Goal: Information Seeking & Learning: Learn about a topic

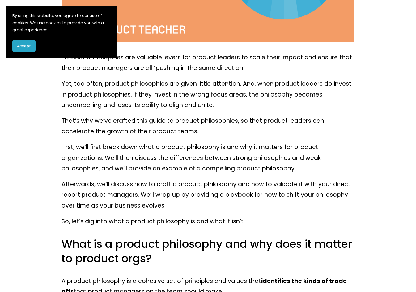
scroll to position [371, 0]
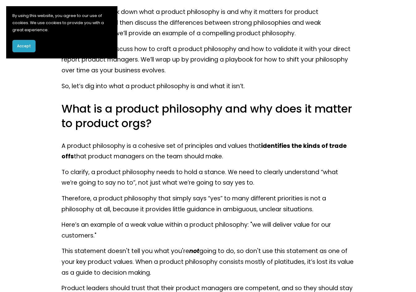
click at [31, 46] on span "Accept" at bounding box center [24, 46] width 14 height 6
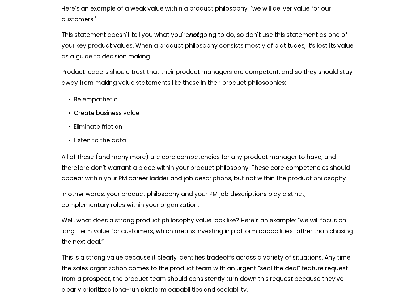
scroll to position [432, 0]
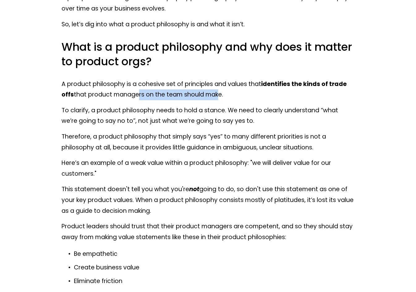
drag, startPoint x: 215, startPoint y: 97, endPoint x: 131, endPoint y: 96, distance: 84.0
click at [132, 96] on p "A product philosophy is a cohesive set of principles and values that identifies…" at bounding box center [207, 89] width 293 height 21
click at [112, 97] on p "A product philosophy is a cohesive set of principles and values that identifies…" at bounding box center [207, 89] width 293 height 21
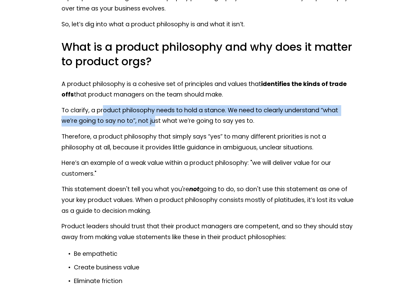
drag, startPoint x: 117, startPoint y: 116, endPoint x: 288, endPoint y: 122, distance: 171.2
click at [189, 119] on p "To clarify, a product philosophy needs to hold a stance. We need to clearly und…" at bounding box center [207, 115] width 293 height 21
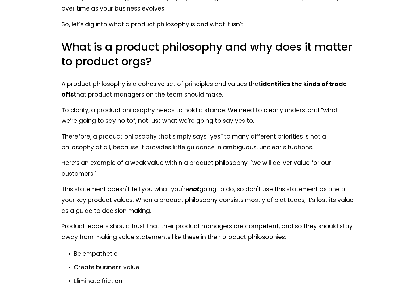
click at [288, 119] on p "To clarify, a product philosophy needs to hold a stance. We need to clearly und…" at bounding box center [207, 115] width 293 height 21
drag, startPoint x: 250, startPoint y: 113, endPoint x: 217, endPoint y: 114, distance: 32.7
click at [217, 114] on p "To clarify, a product philosophy needs to hold a stance. We need to clearly und…" at bounding box center [207, 115] width 293 height 21
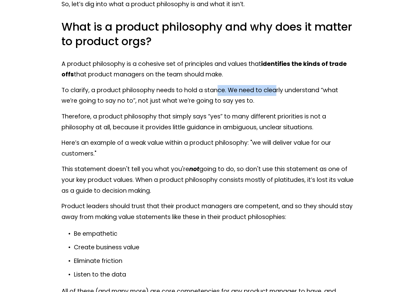
scroll to position [463, 0]
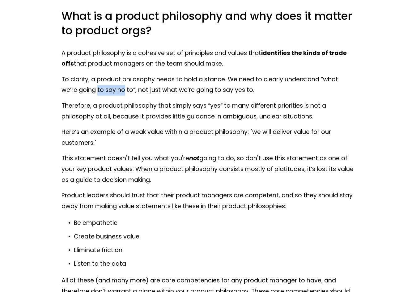
drag, startPoint x: 114, startPoint y: 90, endPoint x: 199, endPoint y: 96, distance: 84.8
click at [141, 93] on p "To clarify, a product philosophy needs to hold a stance. We need to clearly und…" at bounding box center [207, 84] width 293 height 21
drag, startPoint x: 154, startPoint y: 94, endPoint x: 127, endPoint y: 93, distance: 26.9
click at [132, 93] on p "To clarify, a product philosophy needs to hold a stance. We need to clearly und…" at bounding box center [207, 84] width 293 height 21
click at [86, 93] on p "To clarify, a product philosophy needs to hold a stance. We need to clearly und…" at bounding box center [207, 84] width 293 height 21
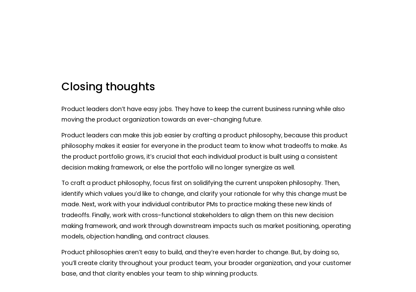
scroll to position [2872, 0]
